Goal: Task Accomplishment & Management: Use online tool/utility

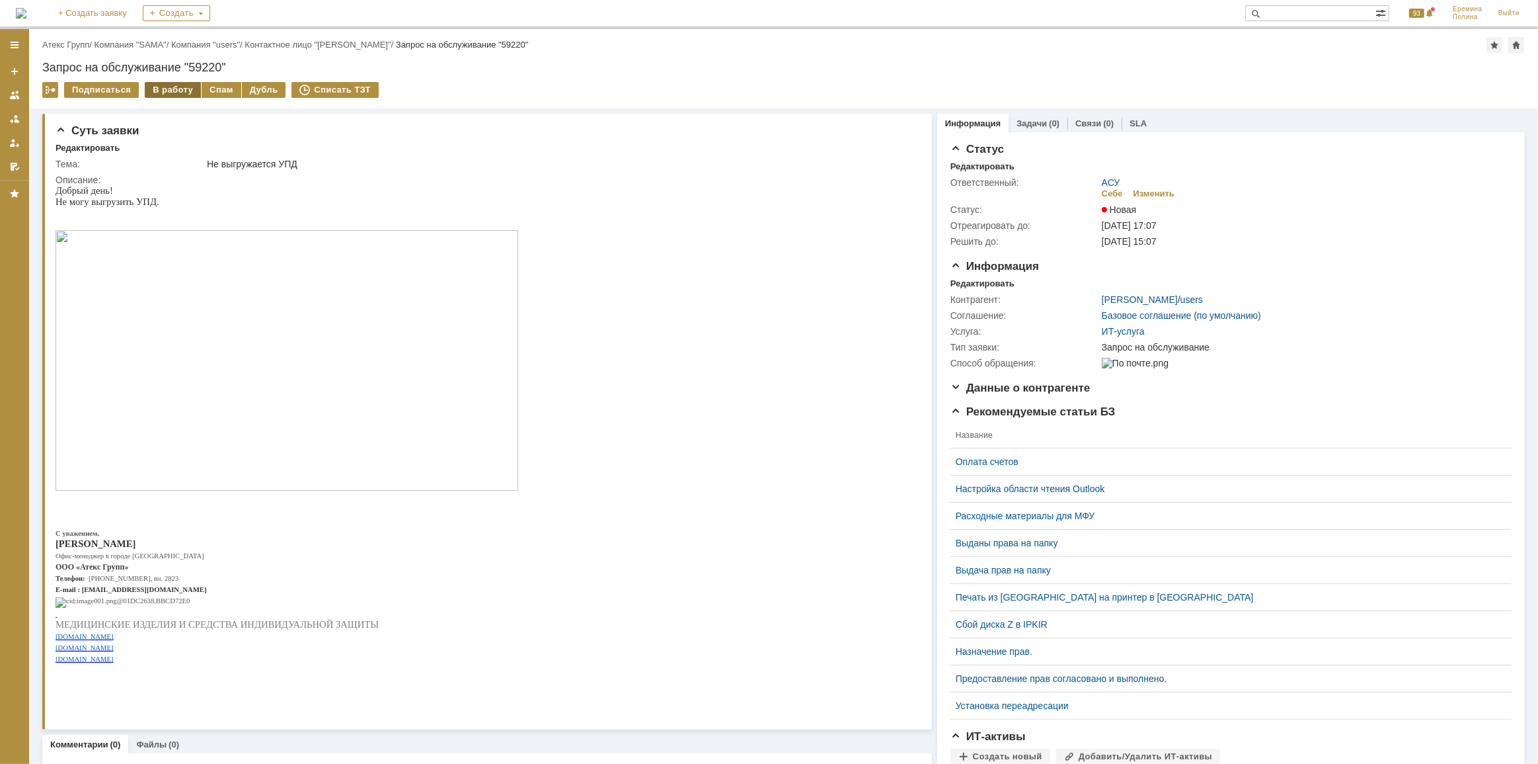
click at [170, 93] on div "В работу" at bounding box center [173, 90] width 56 height 16
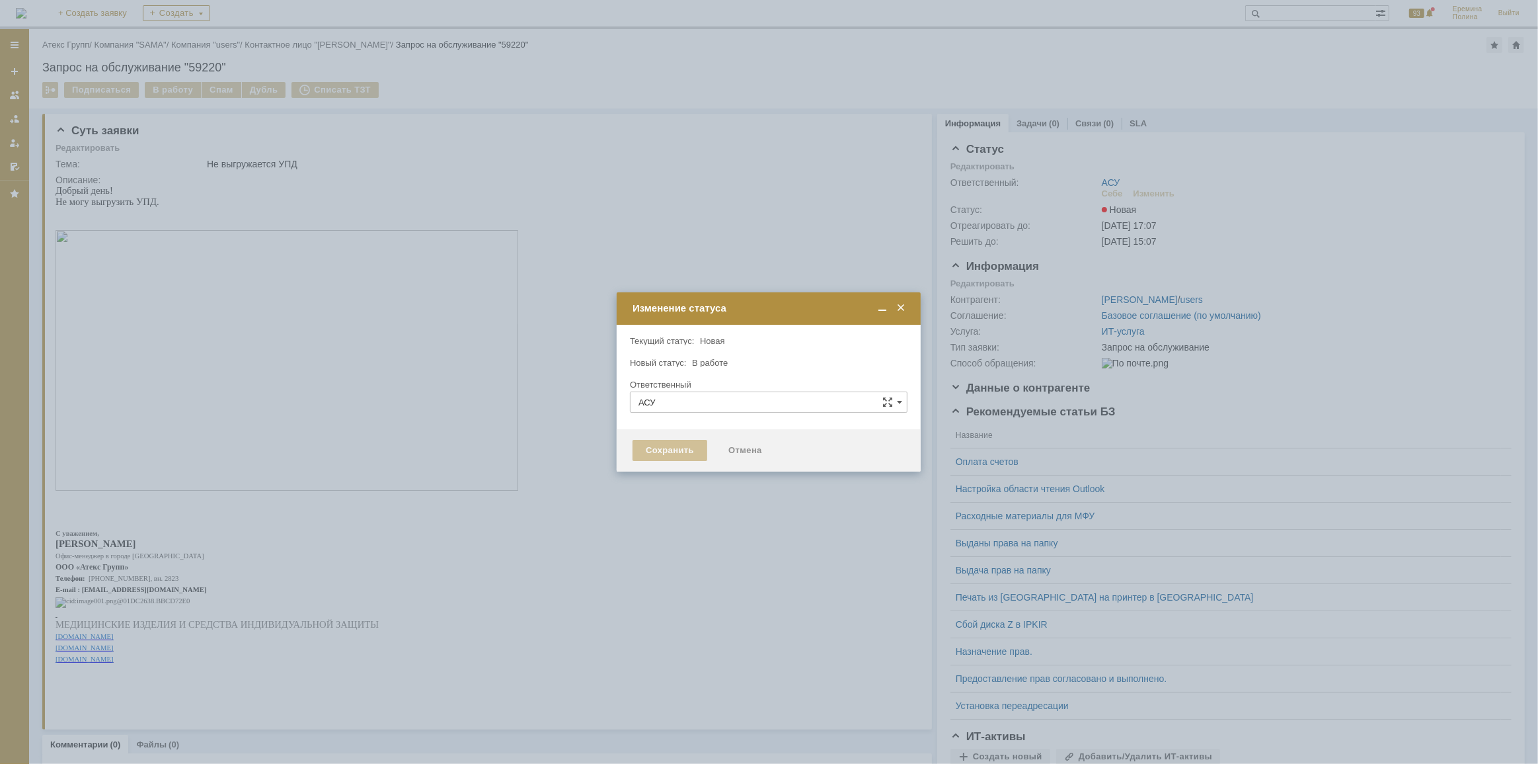
type input "[PERSON_NAME]"
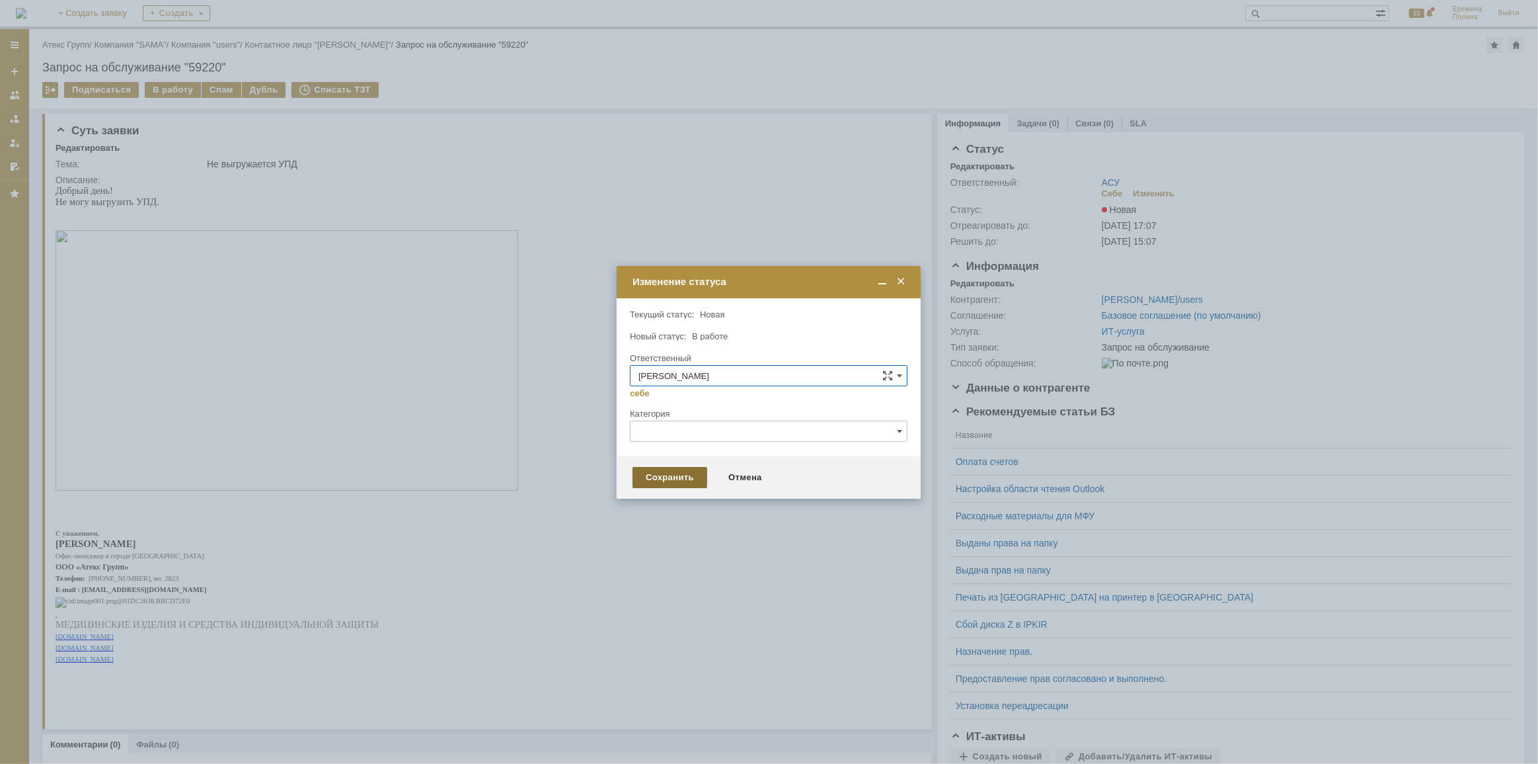
click at [670, 472] on div "Сохранить" at bounding box center [670, 477] width 75 height 21
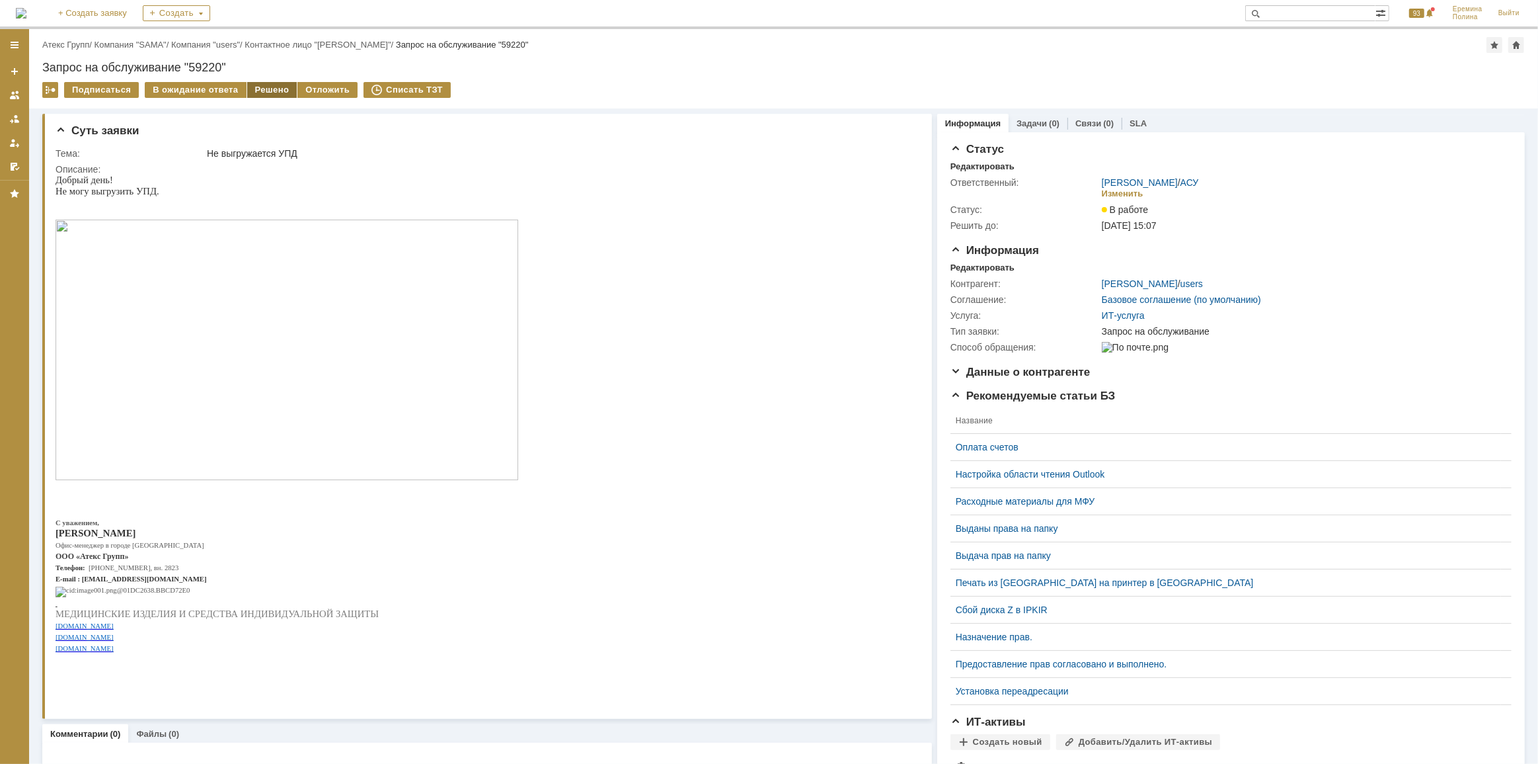
click at [255, 83] on div "Решено" at bounding box center [272, 90] width 50 height 16
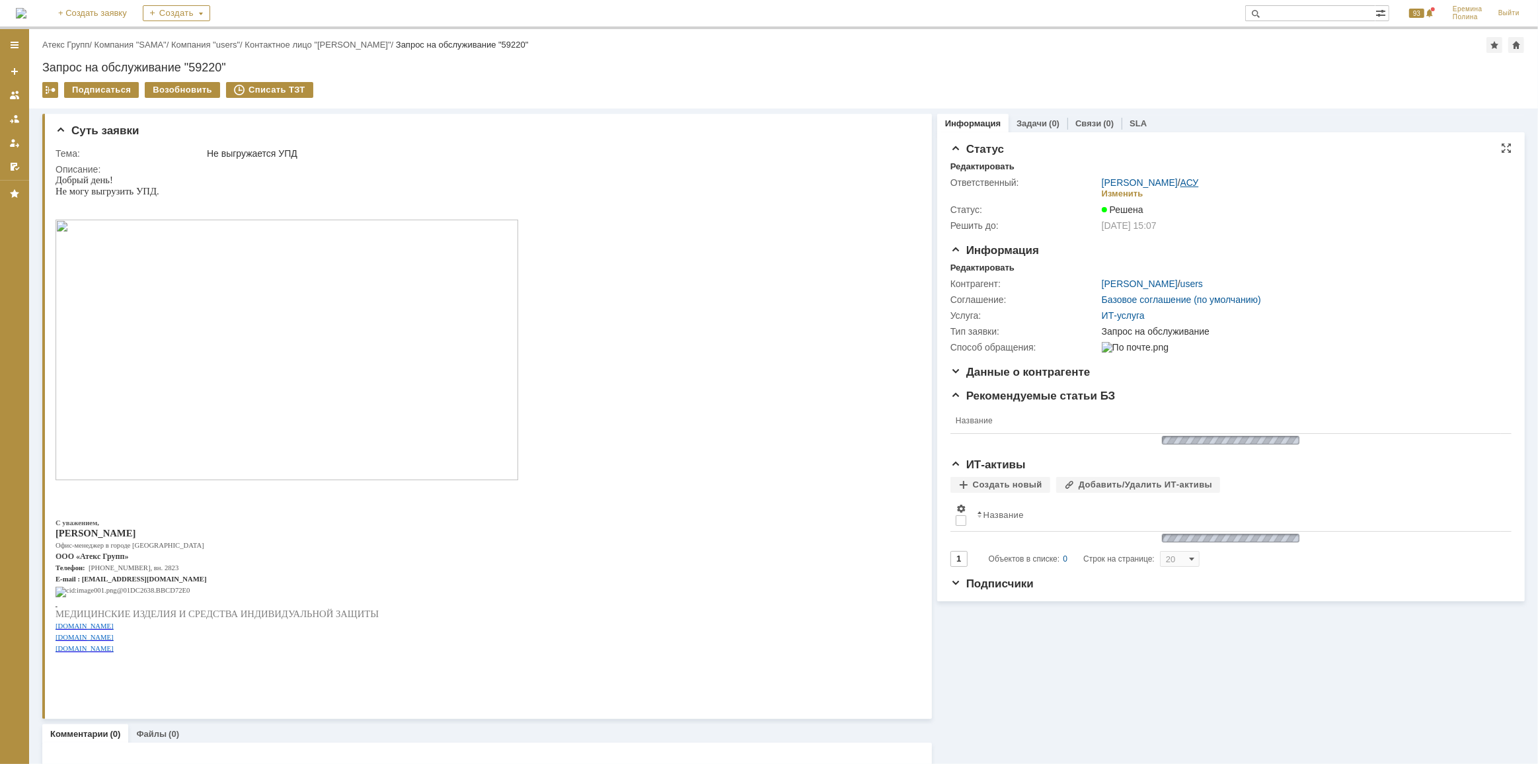
click at [1182, 183] on link "АСУ" at bounding box center [1190, 182] width 19 height 11
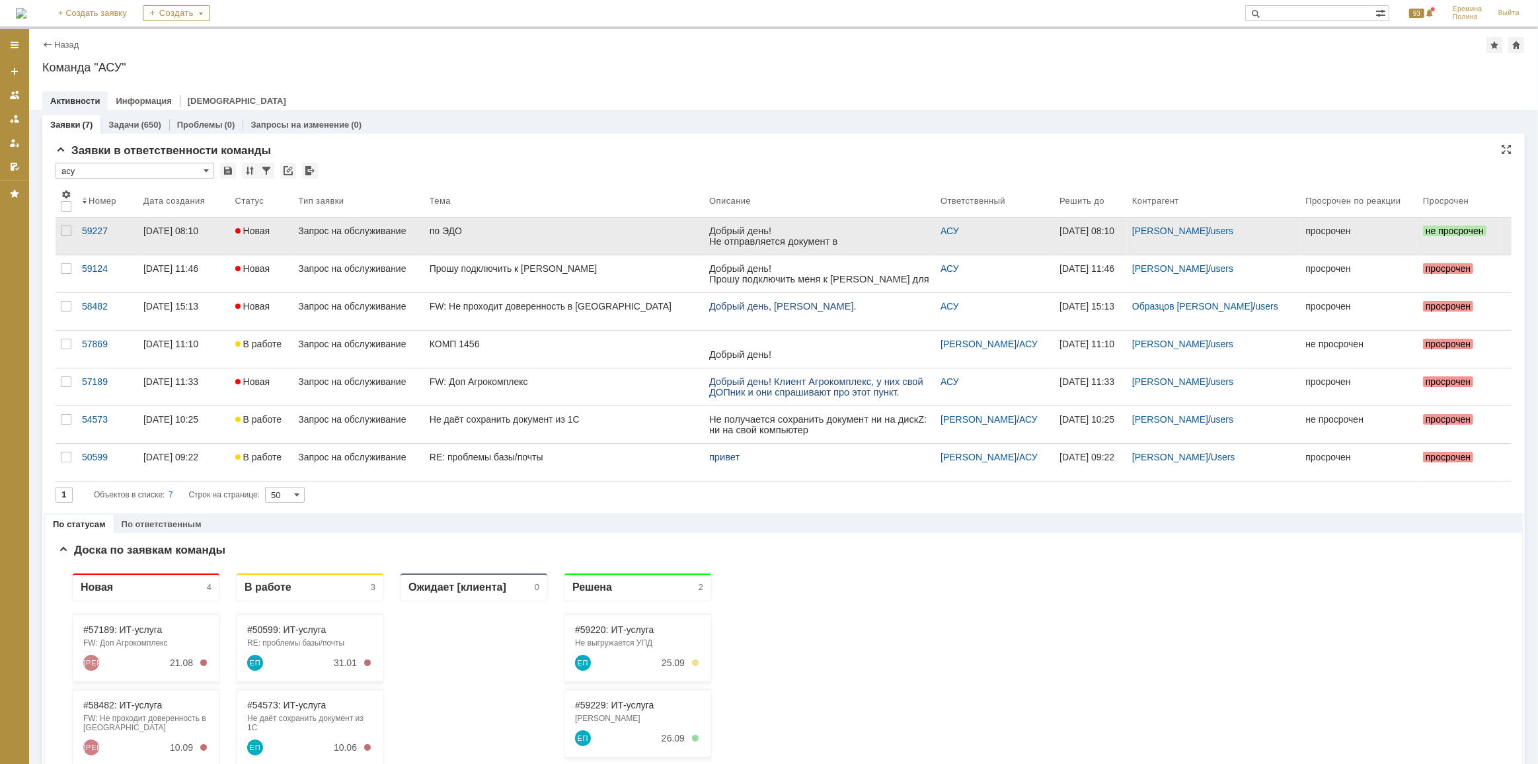
click at [528, 231] on div "по ЭДО" at bounding box center [564, 230] width 269 height 11
